Goal: Information Seeking & Learning: Find specific fact

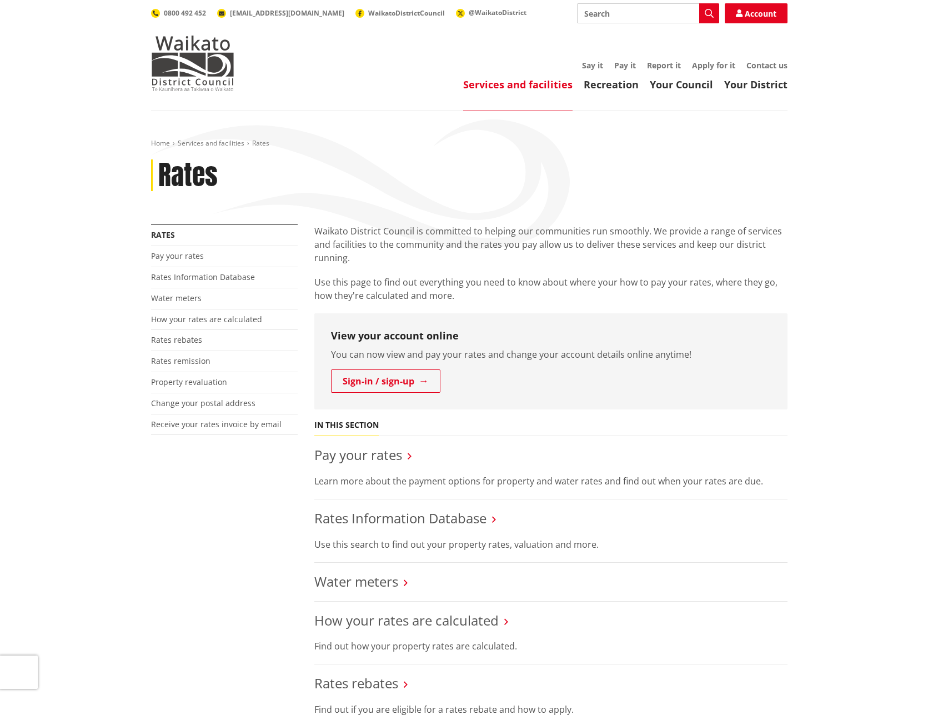
scroll to position [56, 0]
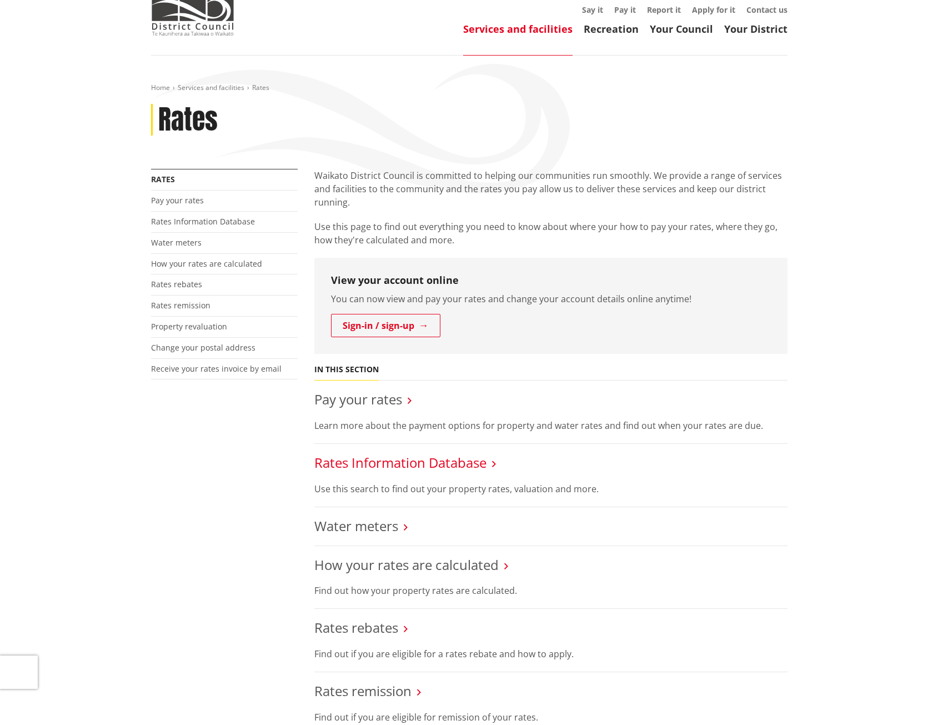
click at [425, 470] on link "Rates Information Database" at bounding box center [400, 462] width 172 height 18
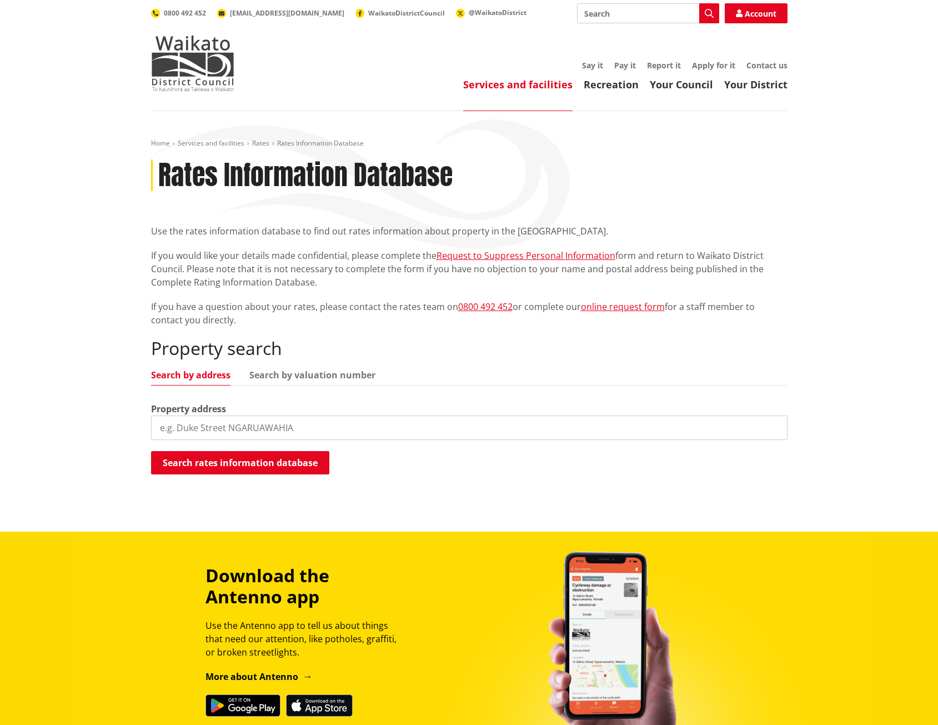
click at [231, 422] on input "search" at bounding box center [469, 428] width 637 height 24
paste input "[STREET_ADDRESS][PERSON_NAME]"
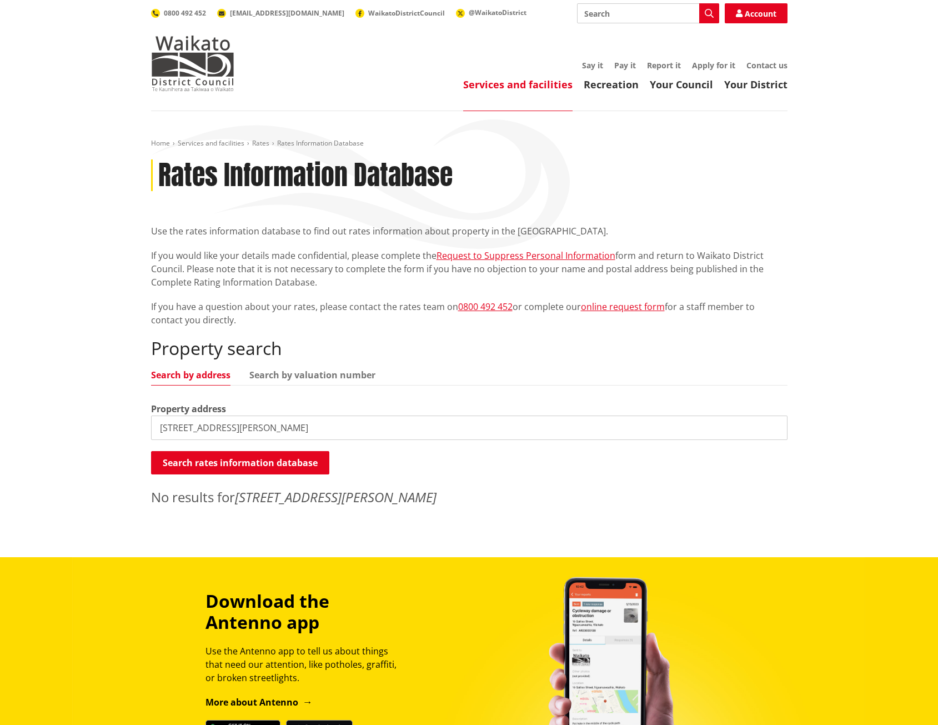
drag, startPoint x: 252, startPoint y: 428, endPoint x: 211, endPoint y: 426, distance: 41.7
click at [211, 426] on input "[STREET_ADDRESS][PERSON_NAME]" at bounding box center [469, 428] width 637 height 24
type input "[STREET_ADDRESS][PERSON_NAME]"
